Goal: Check status

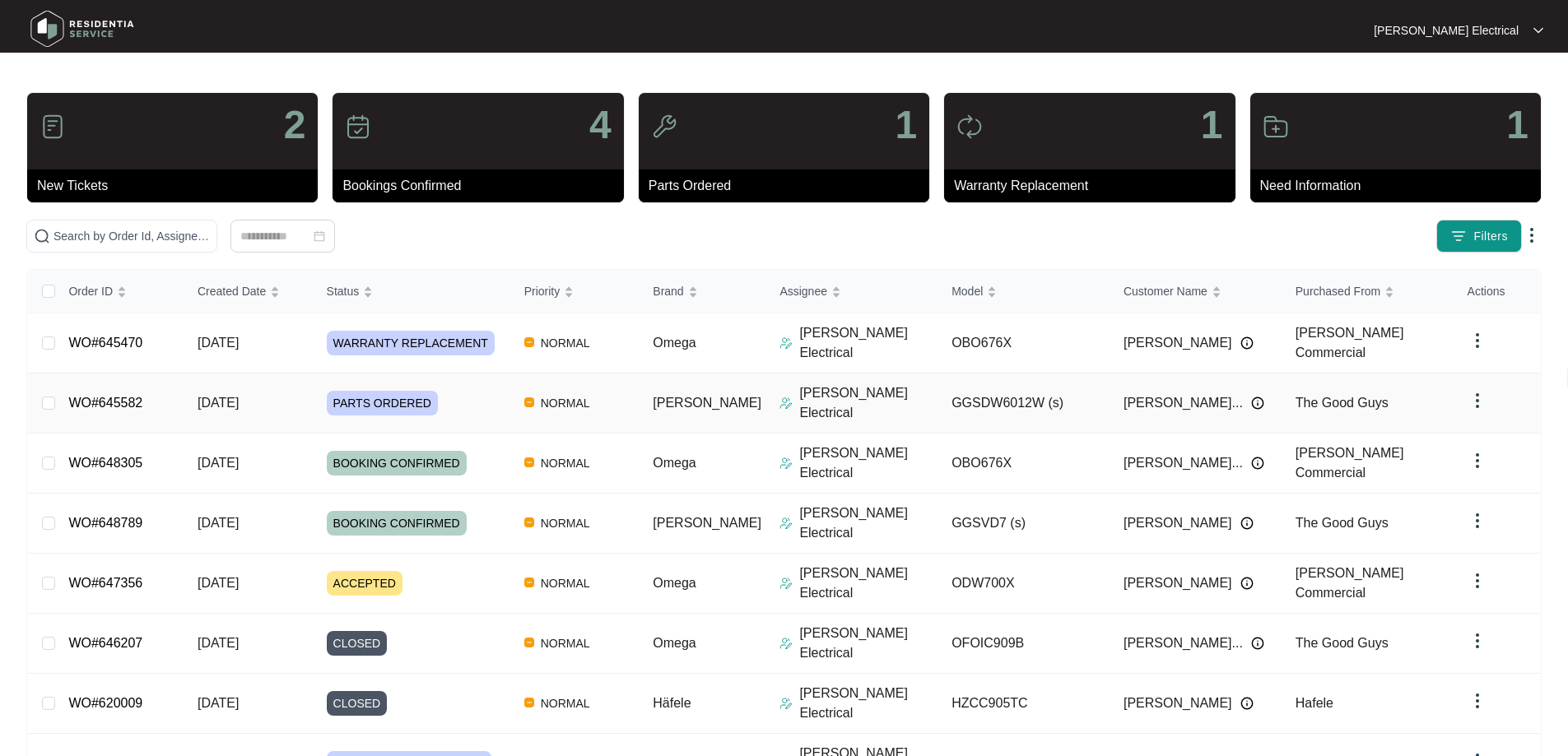
click at [586, 403] on span "NORMAL" at bounding box center [566, 403] width 63 height 20
